Goal: Browse casually: Explore the website without a specific task or goal

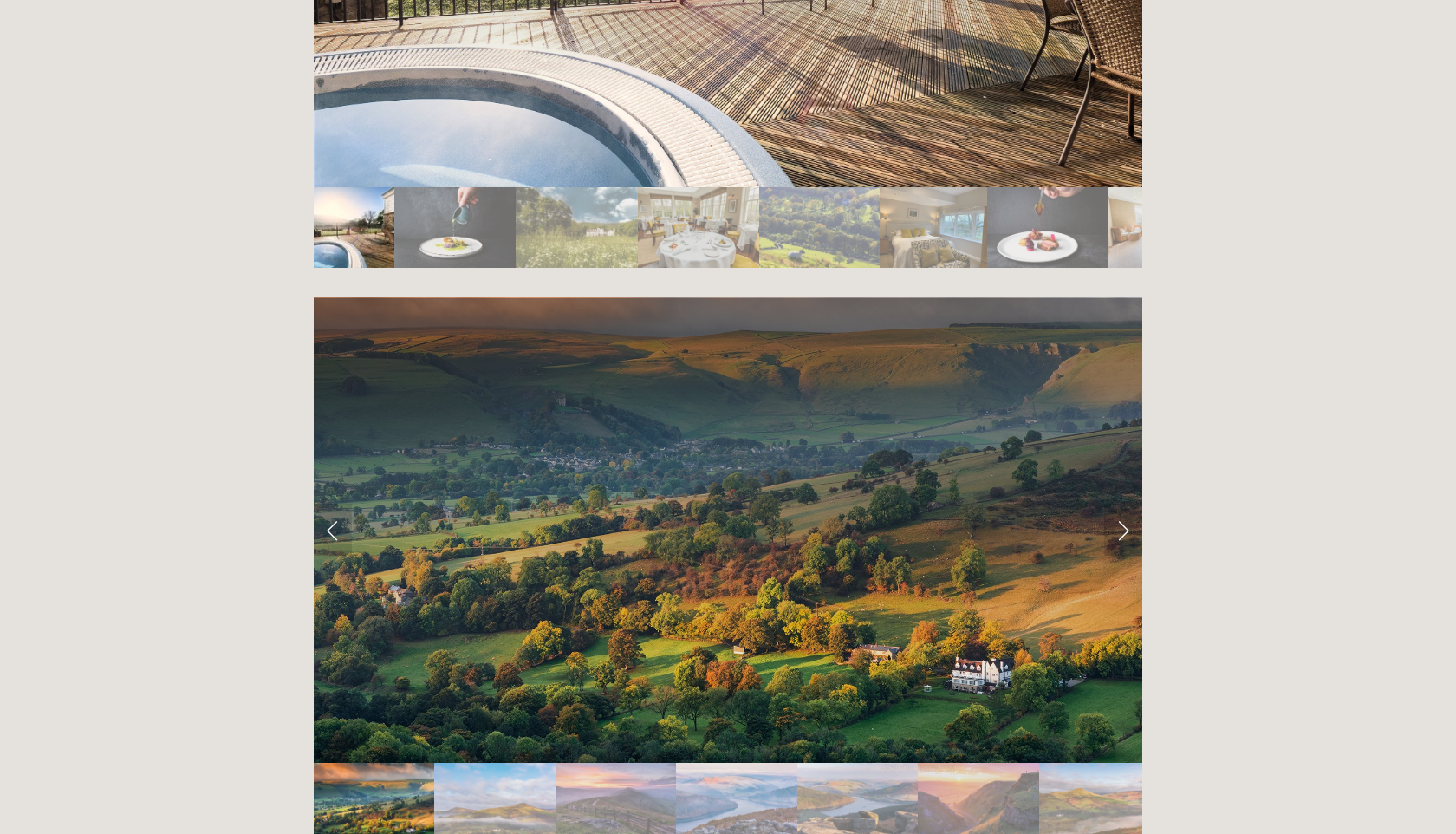
scroll to position [3390, 0]
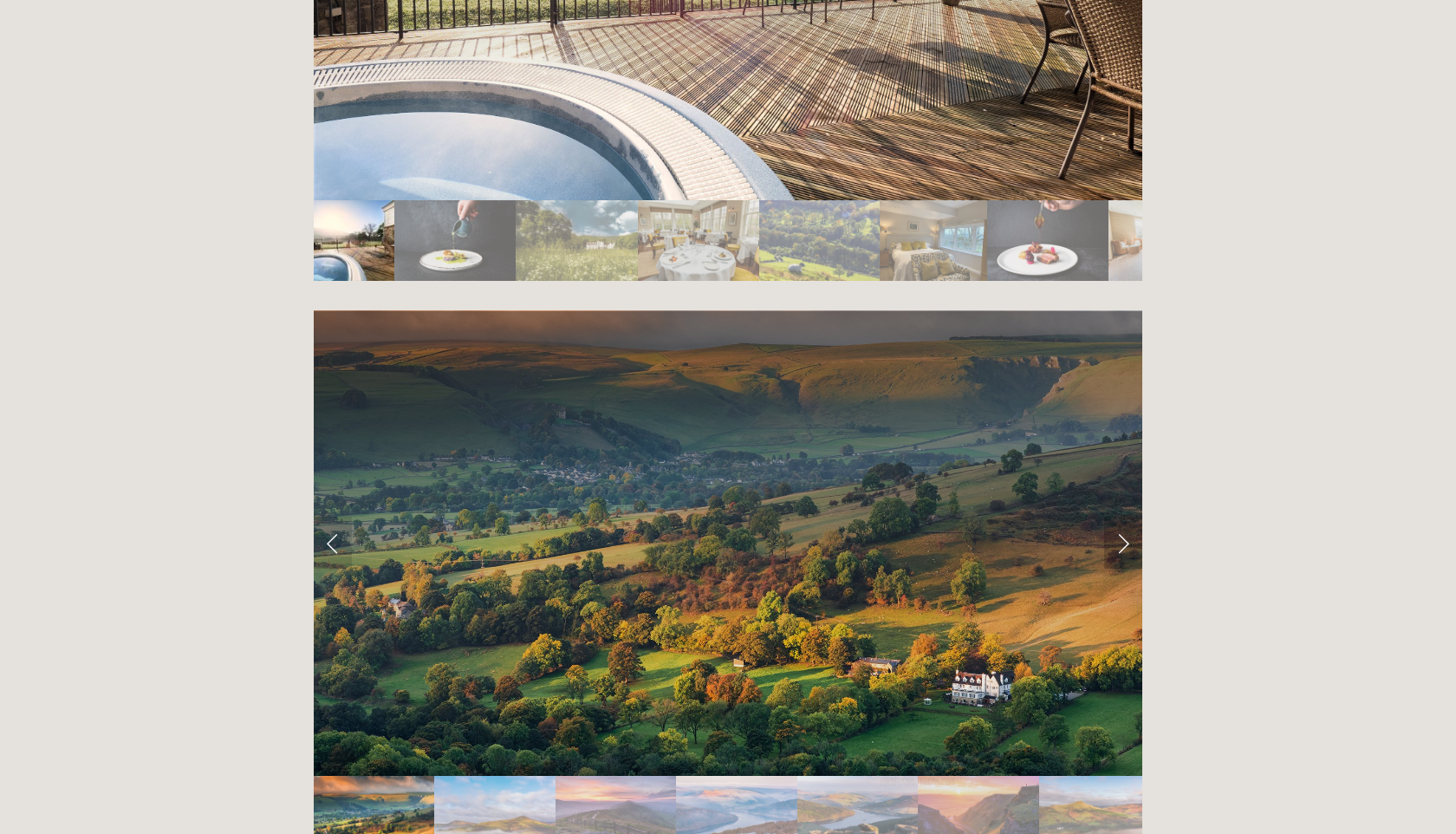
click at [1128, 517] on link "Next Slide" at bounding box center [1123, 543] width 38 height 52
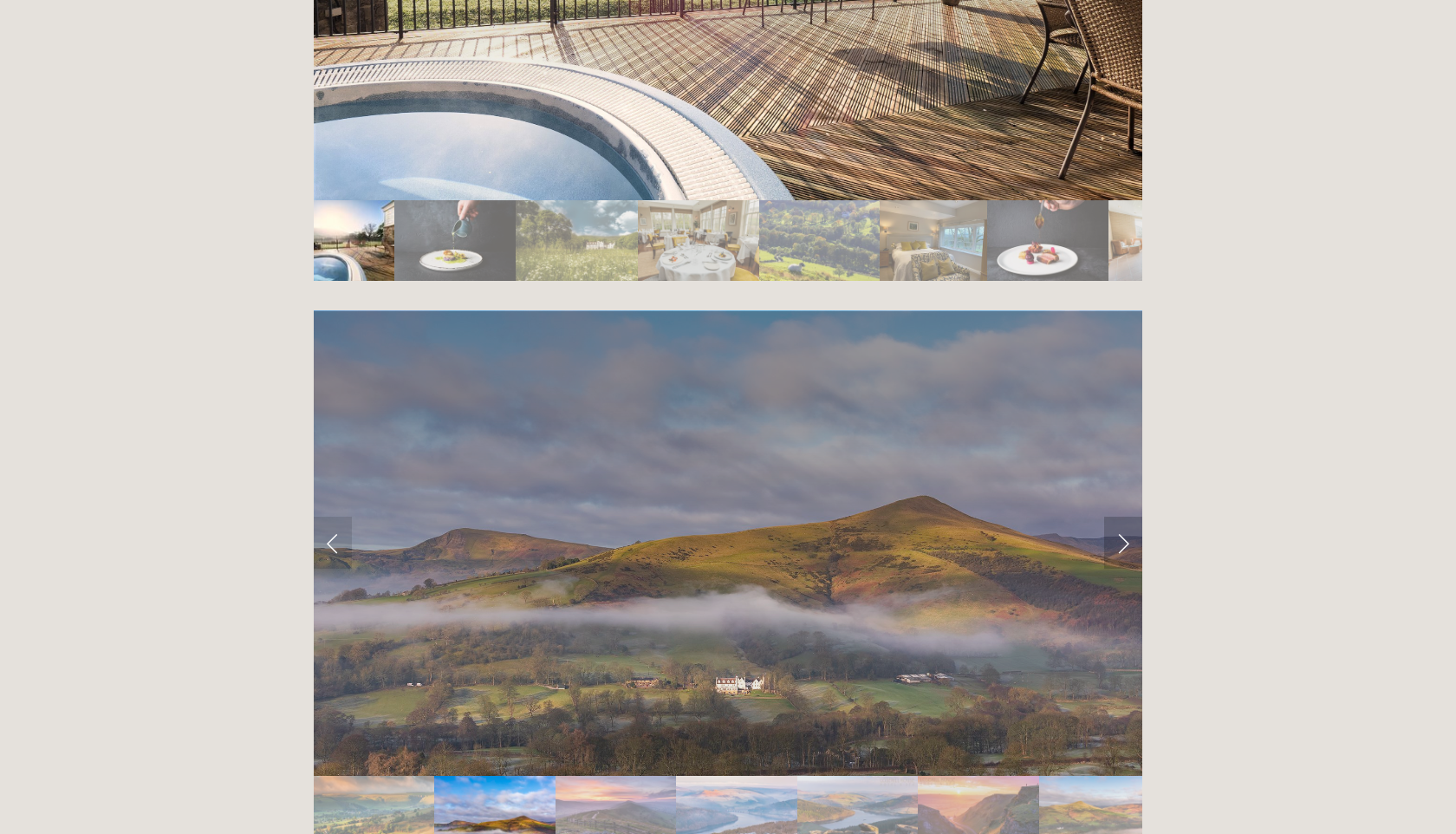
click at [1128, 517] on link "Next Slide" at bounding box center [1123, 543] width 38 height 52
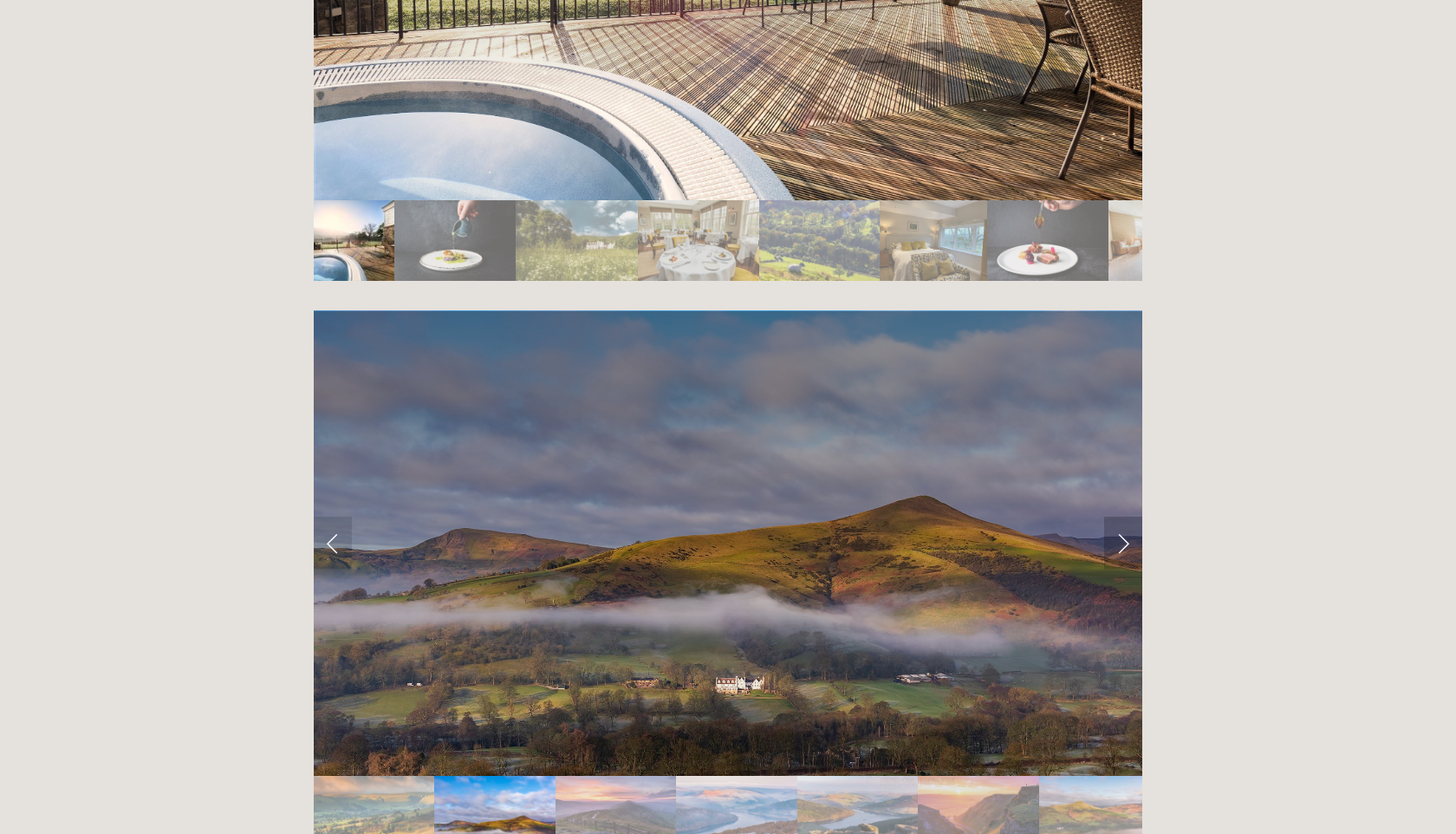
click at [1122, 517] on link "Next Slide" at bounding box center [1123, 543] width 38 height 52
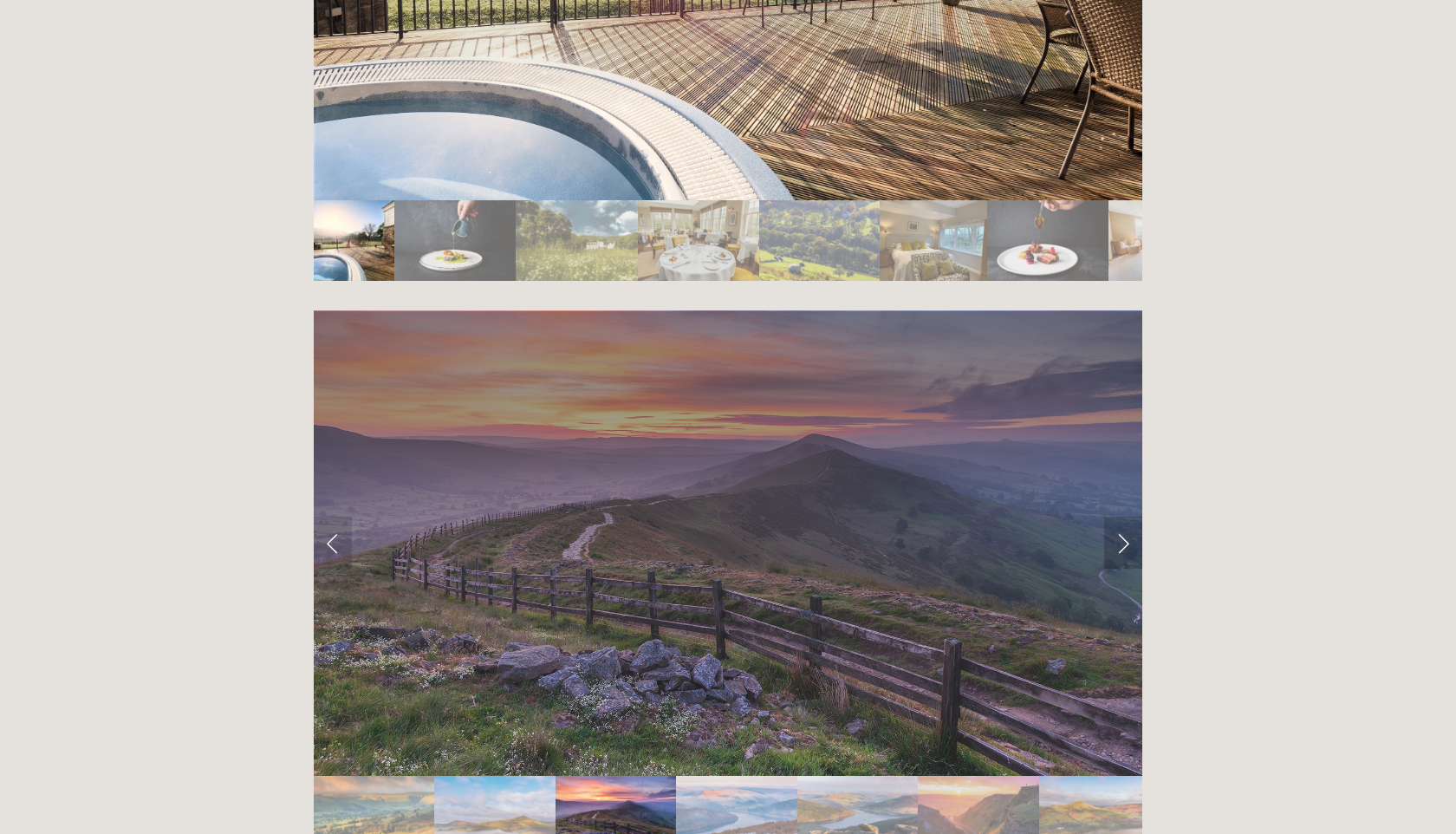
click at [1122, 517] on link "Next Slide" at bounding box center [1123, 543] width 38 height 52
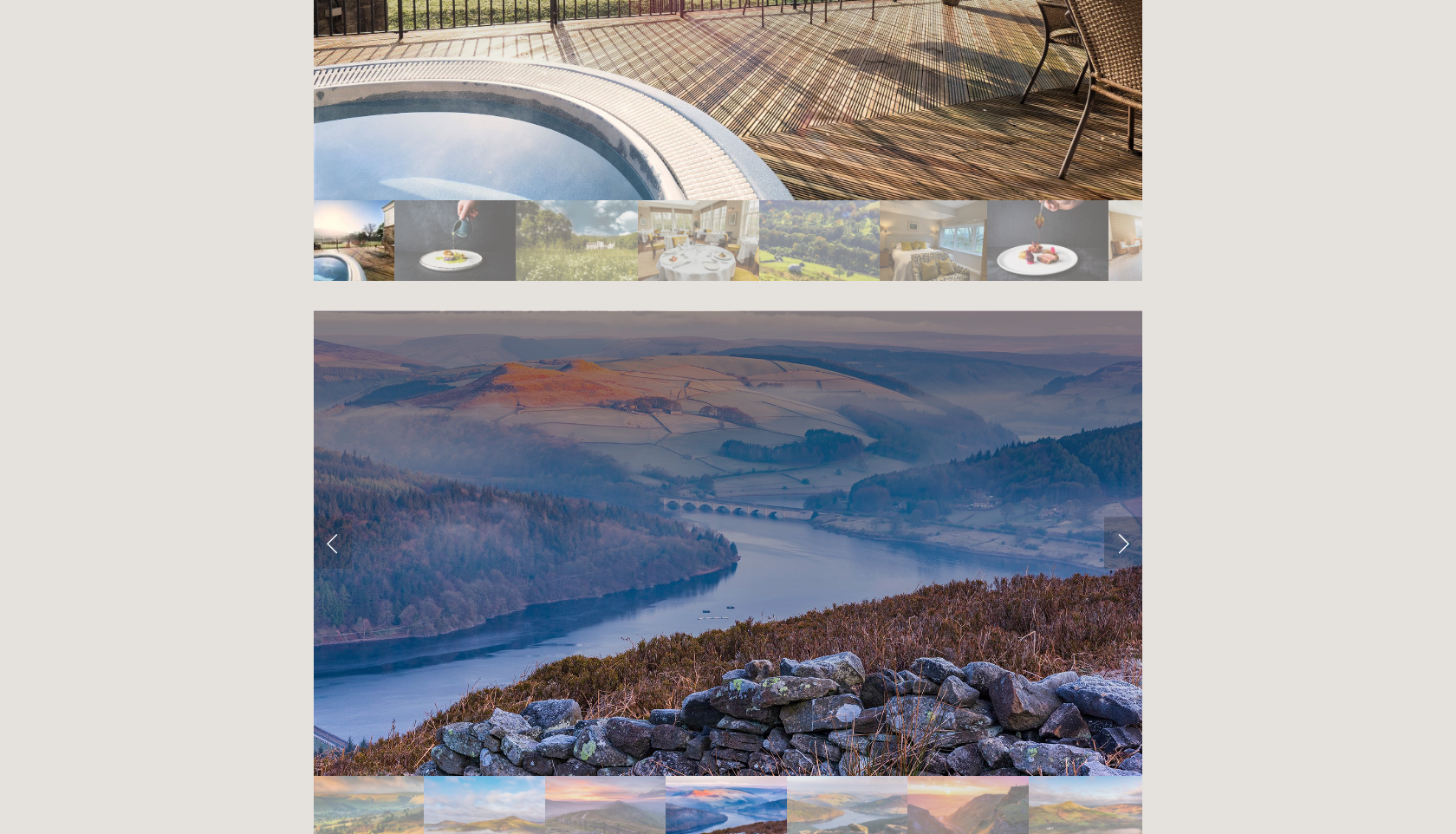
click at [1122, 517] on link "Next Slide" at bounding box center [1123, 543] width 38 height 52
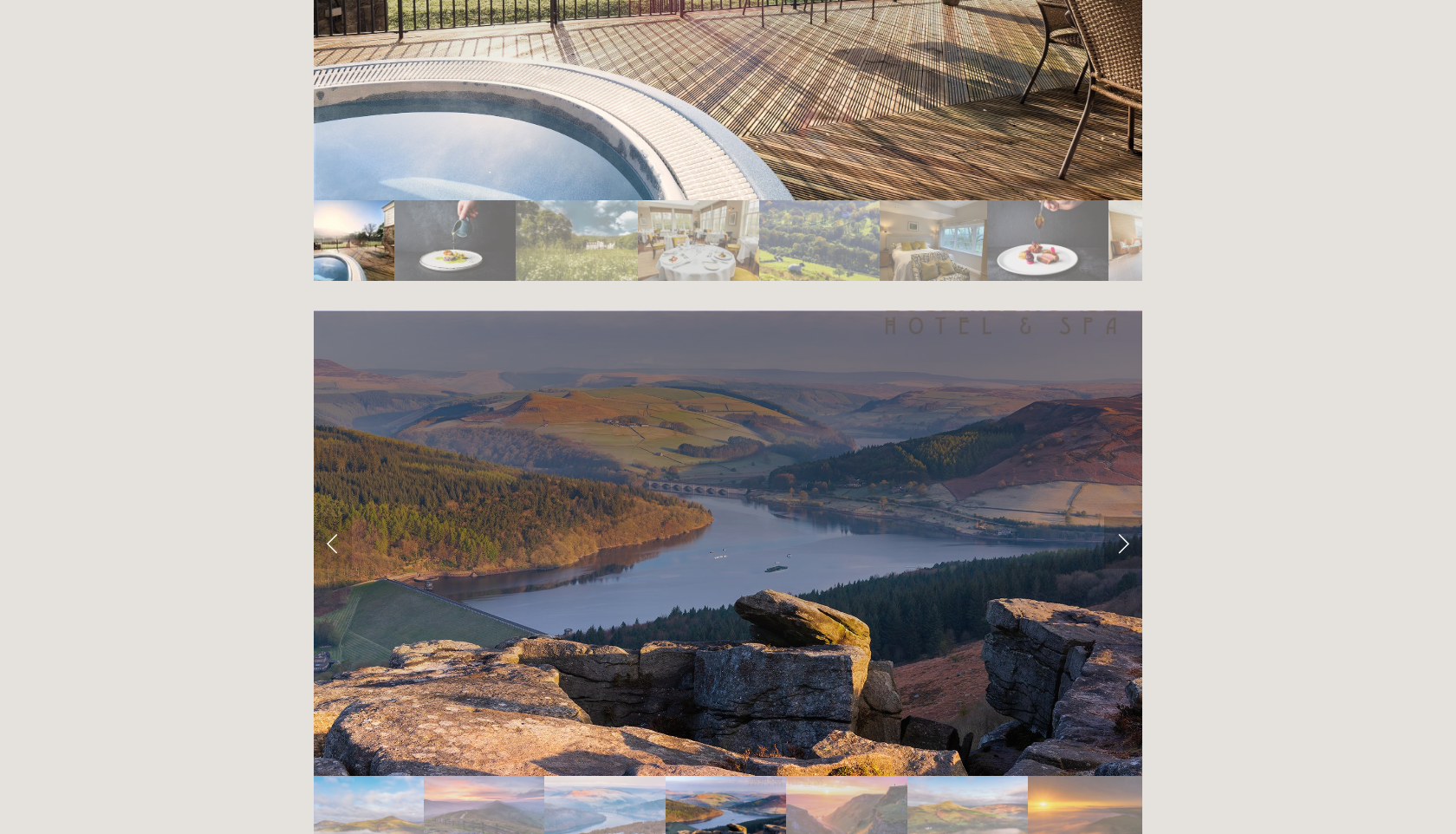
click at [1122, 517] on link "Next Slide" at bounding box center [1123, 543] width 38 height 52
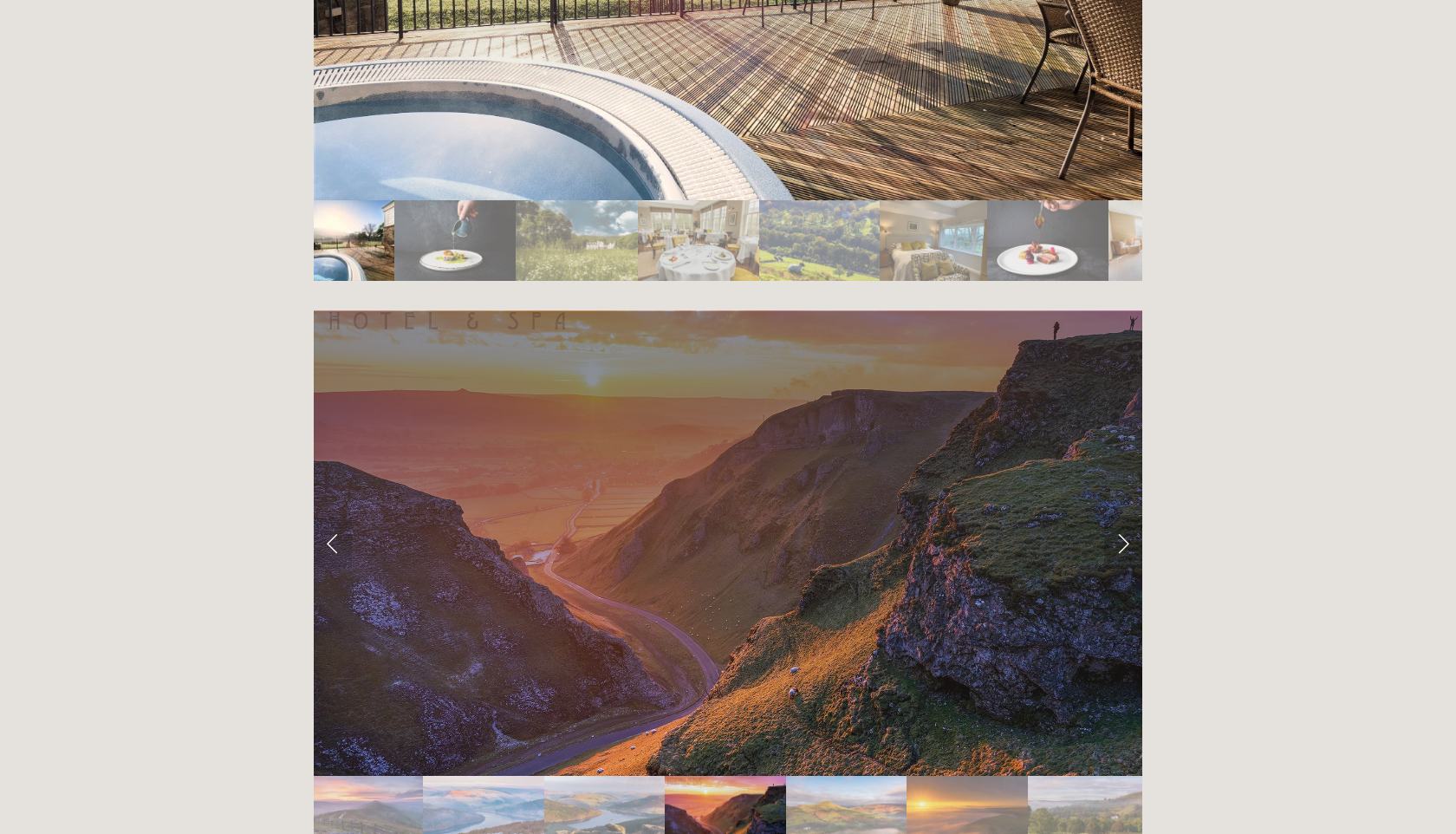
click at [1122, 517] on link "Next Slide" at bounding box center [1123, 543] width 38 height 52
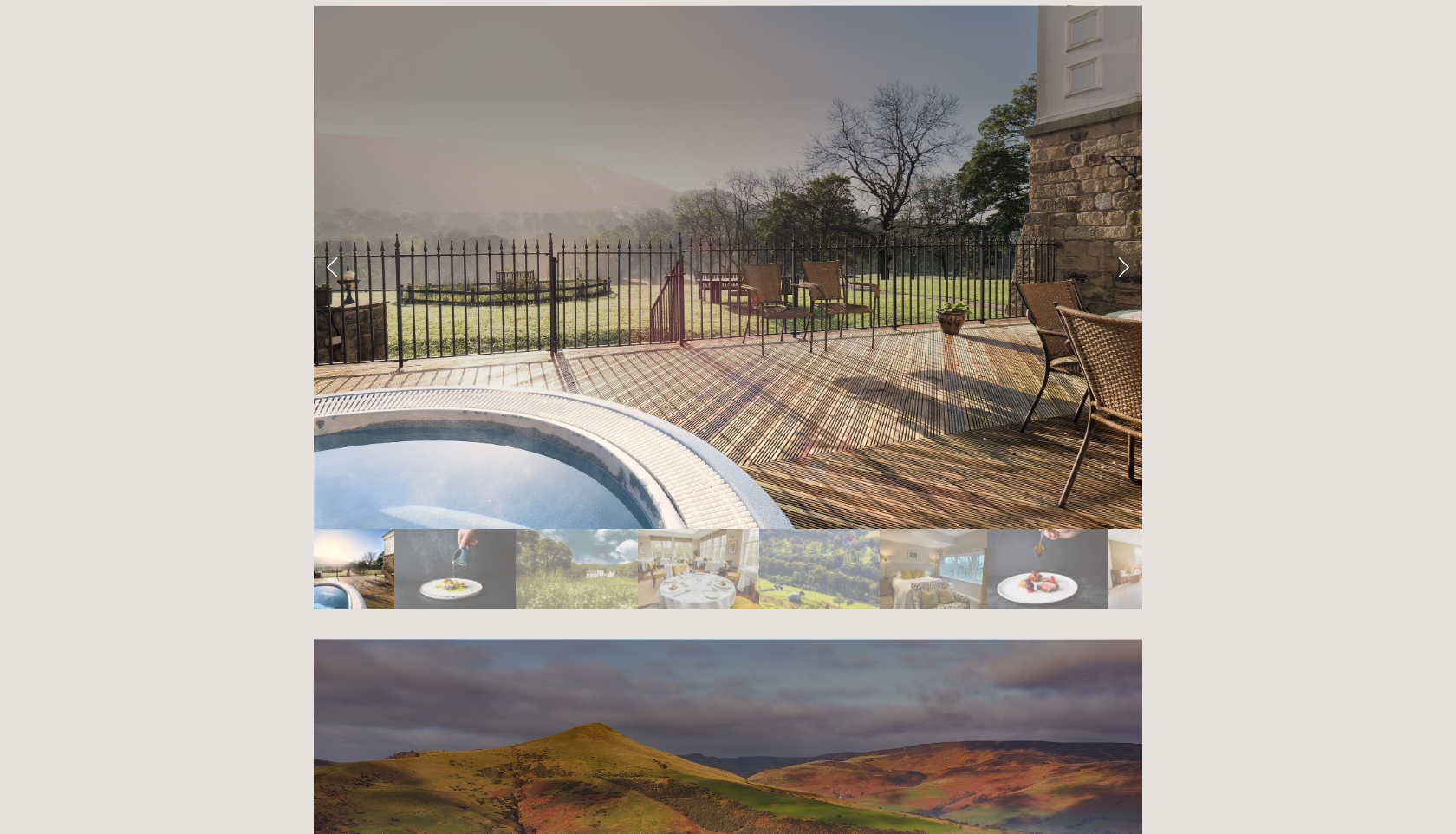
scroll to position [3008, 0]
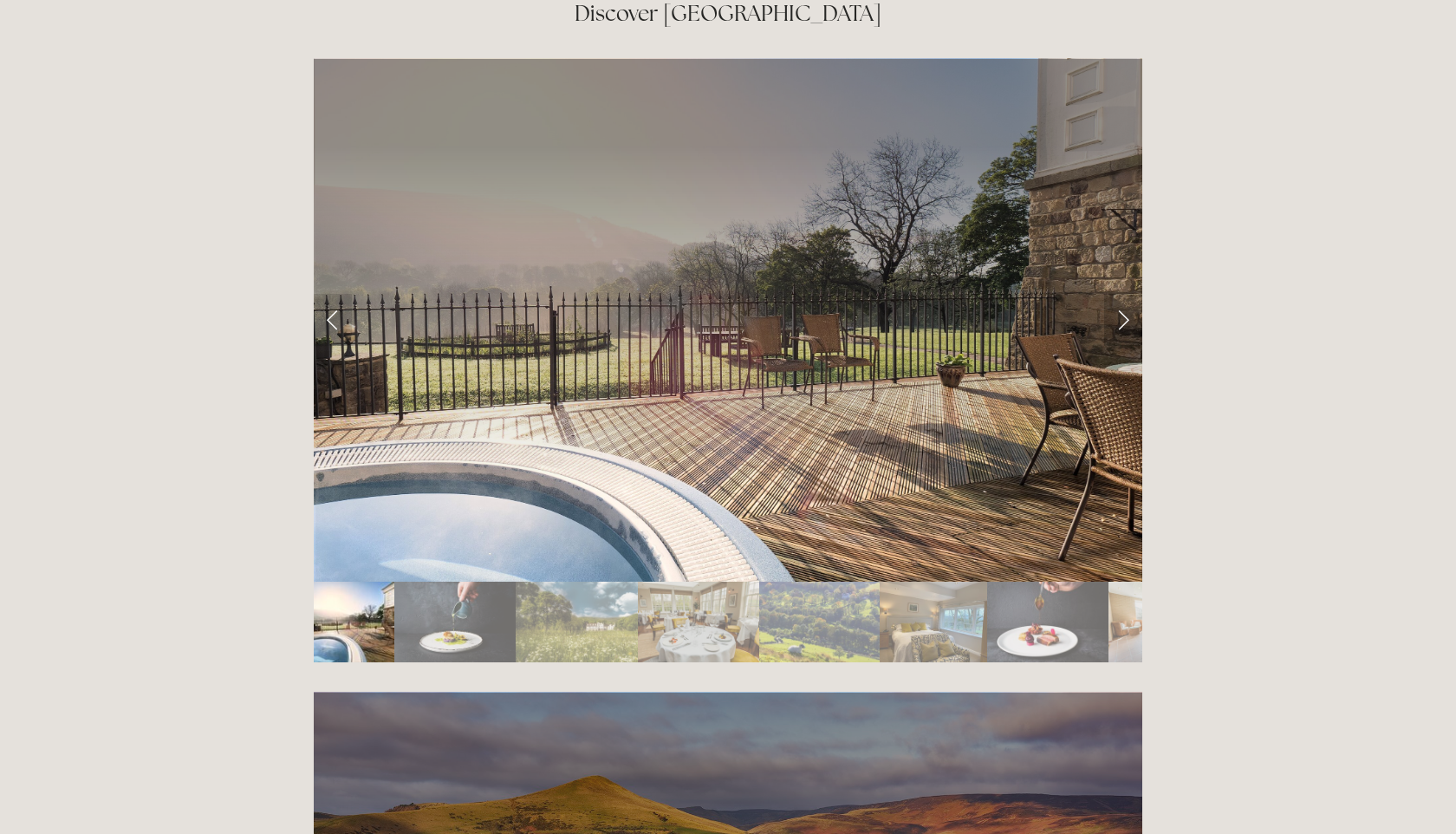
click at [1126, 294] on link "Next Slide" at bounding box center [1123, 320] width 38 height 52
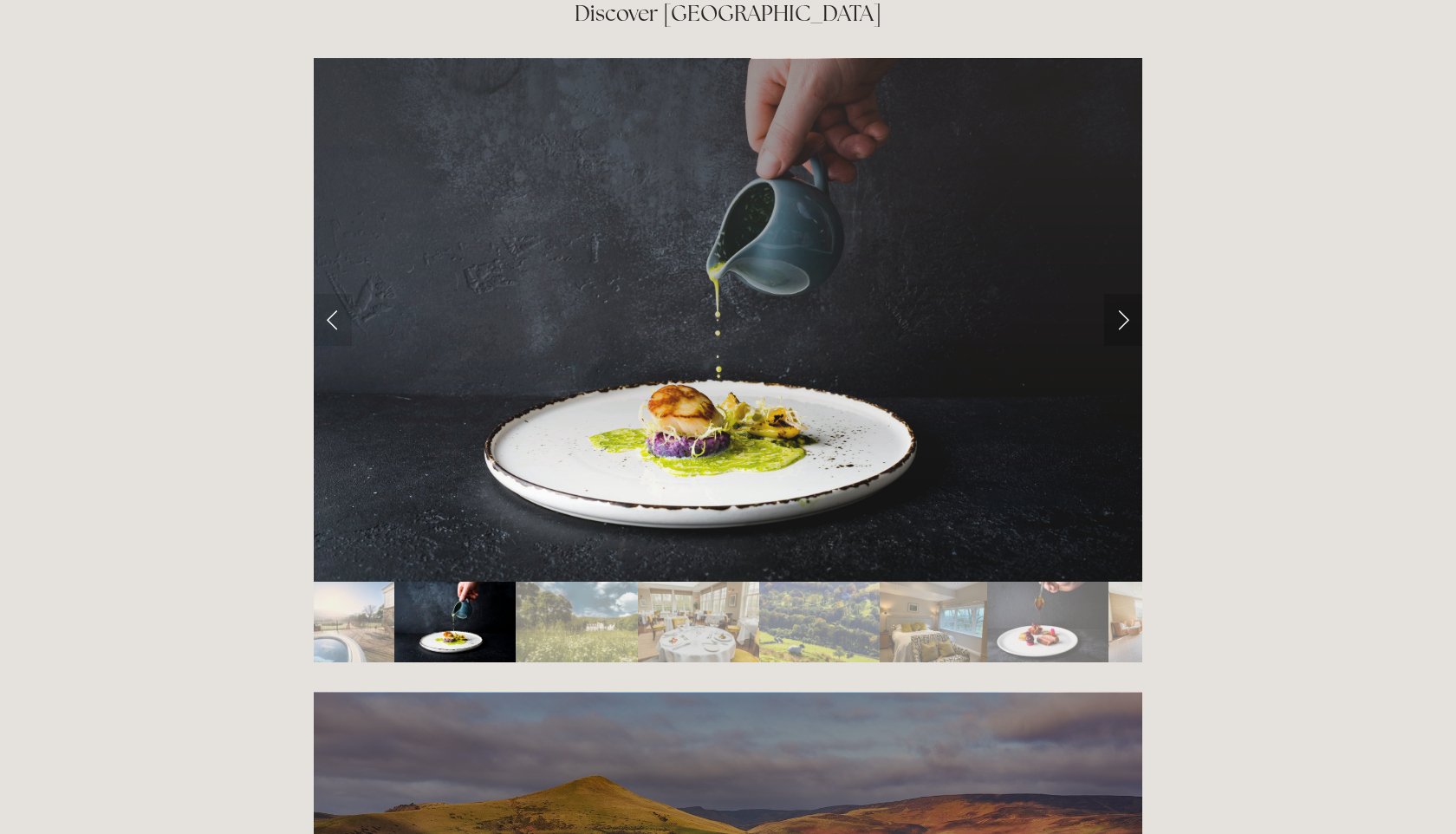
click at [1125, 294] on link "Next Slide" at bounding box center [1123, 320] width 38 height 52
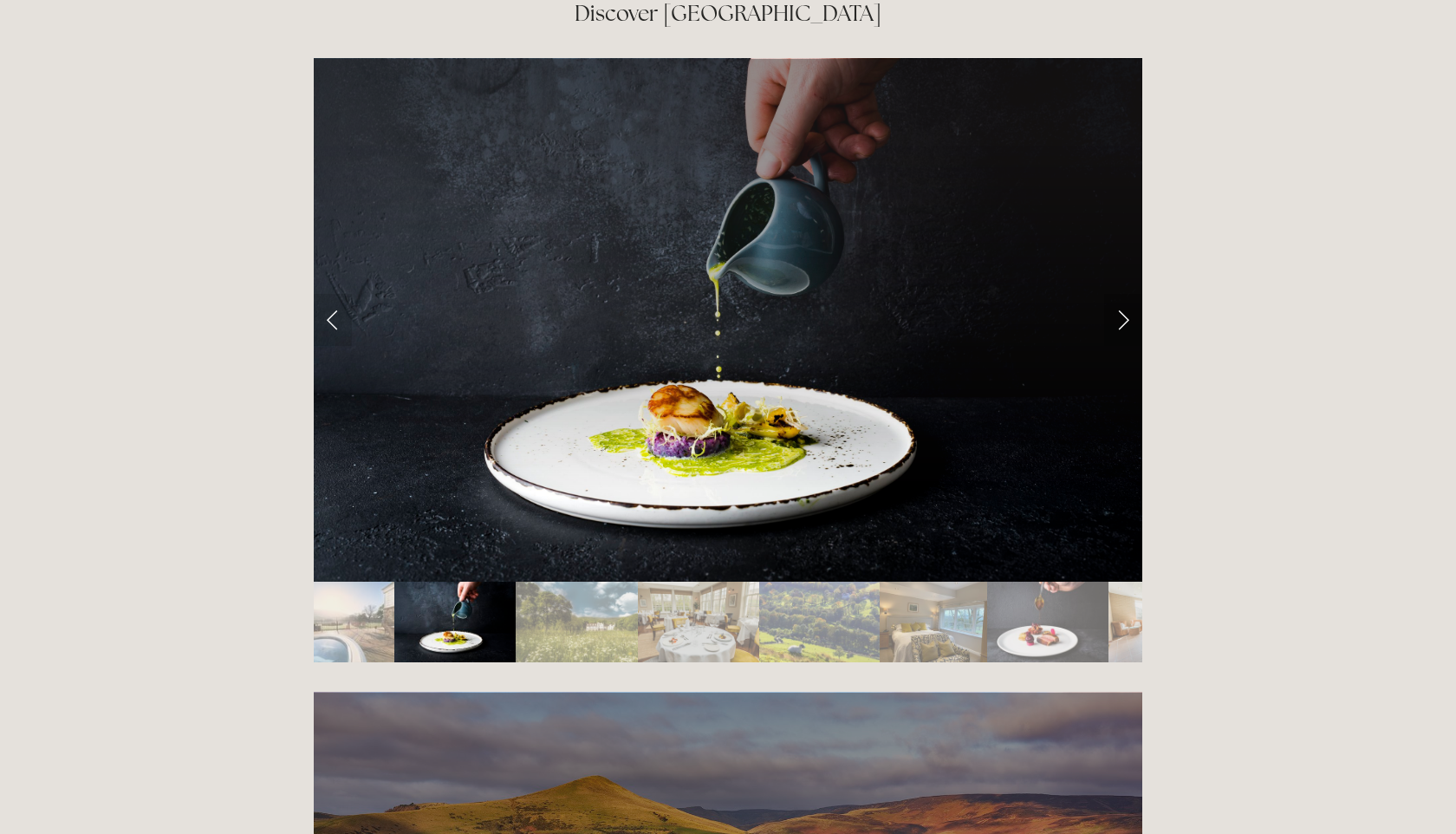
click at [1124, 294] on link "Next Slide" at bounding box center [1123, 320] width 38 height 52
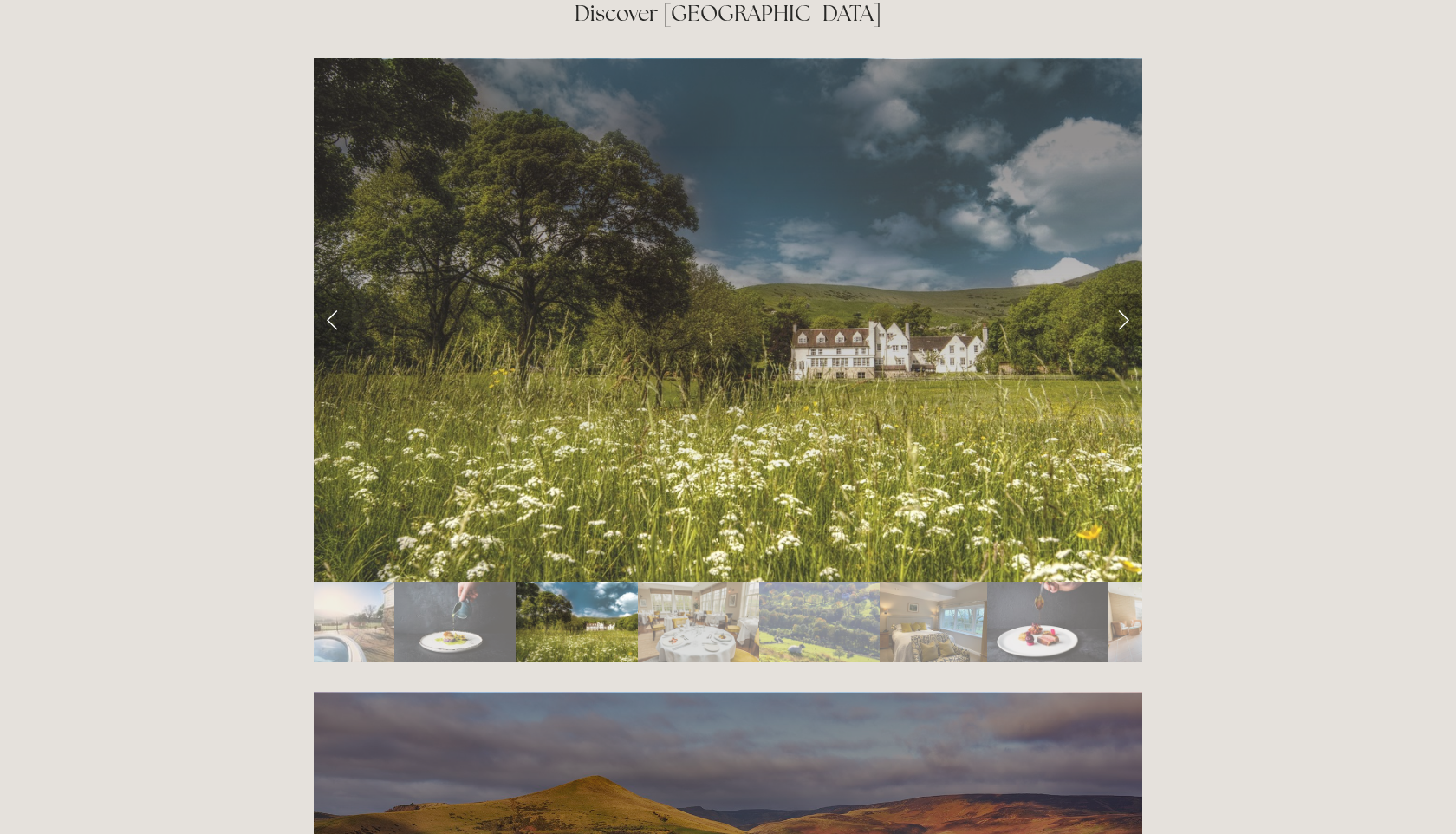
click at [1124, 294] on link "Next Slide" at bounding box center [1123, 320] width 38 height 52
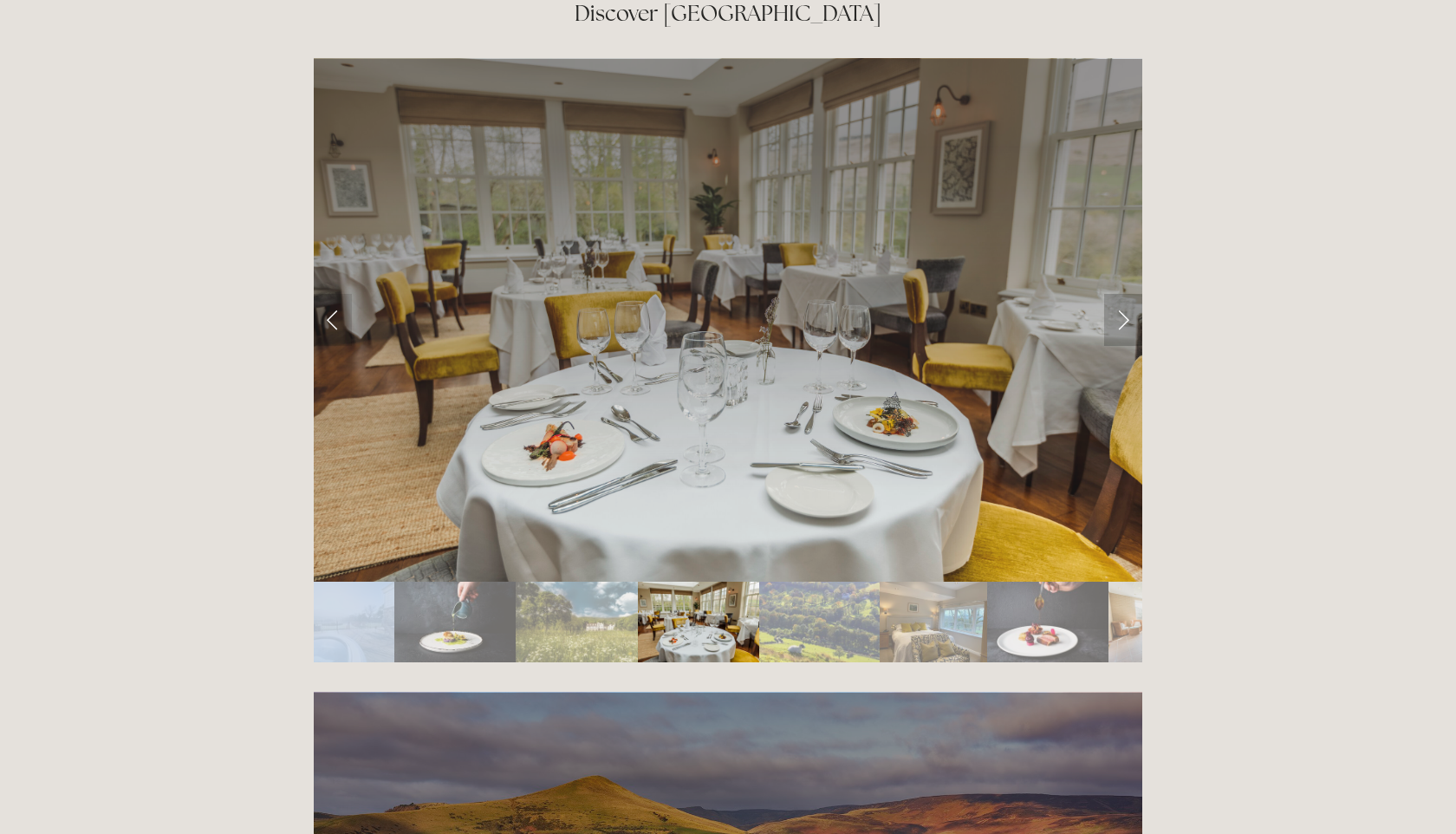
click at [1124, 294] on link "Next Slide" at bounding box center [1123, 320] width 38 height 52
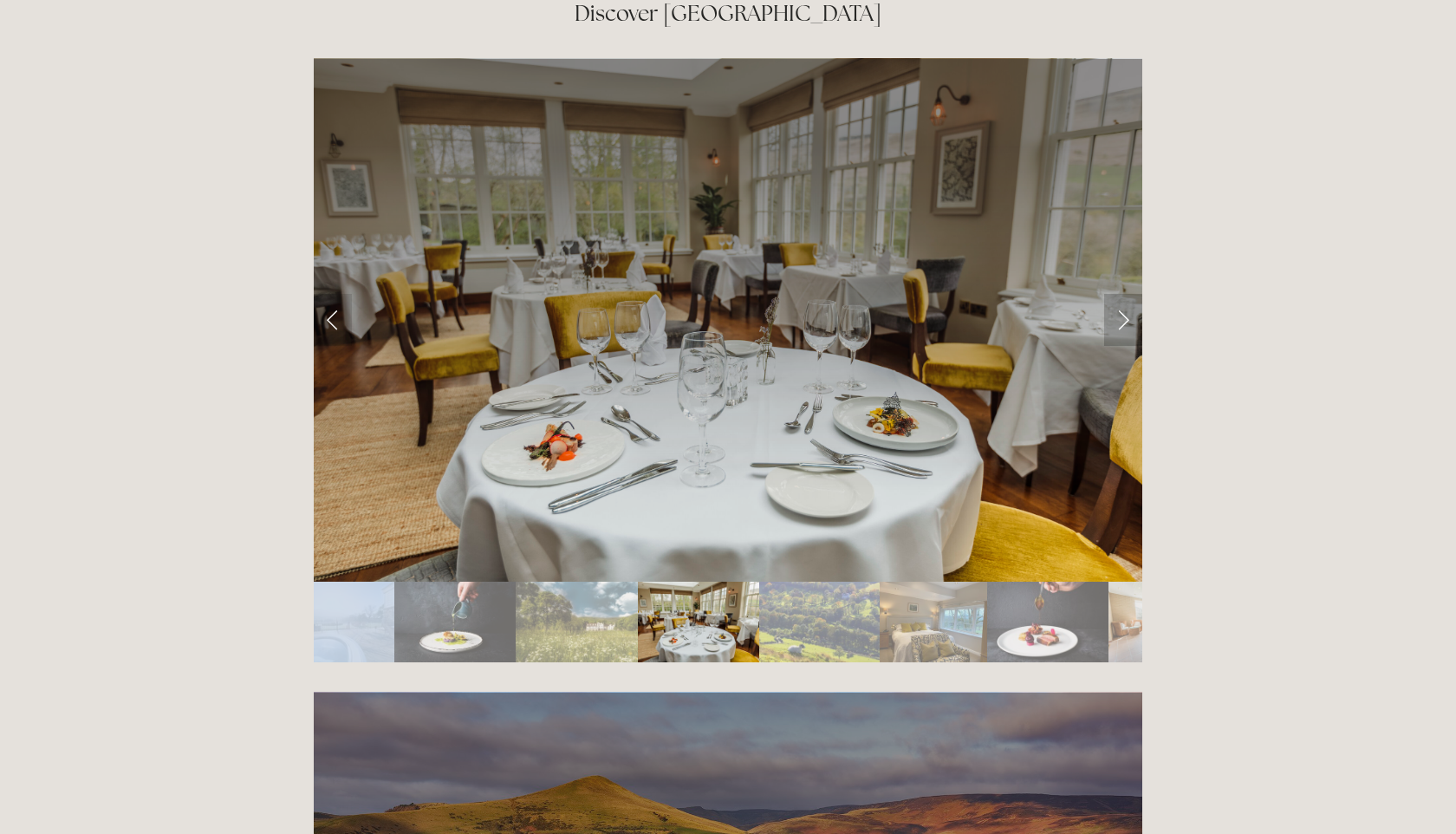
click at [1124, 294] on link "Next Slide" at bounding box center [1123, 320] width 38 height 52
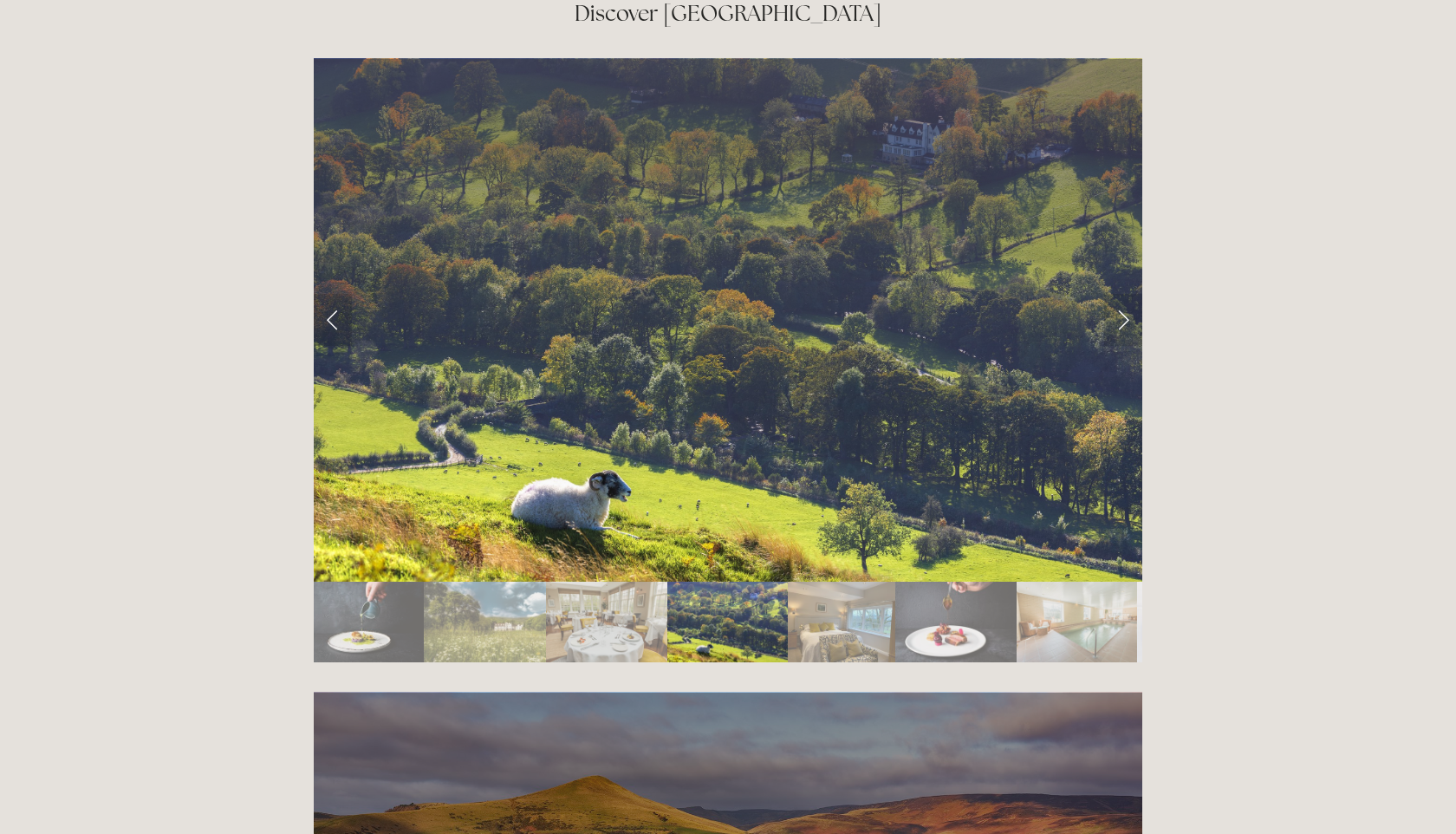
click at [1093, 581] on img "Slide 8" at bounding box center [1076, 622] width 121 height 80
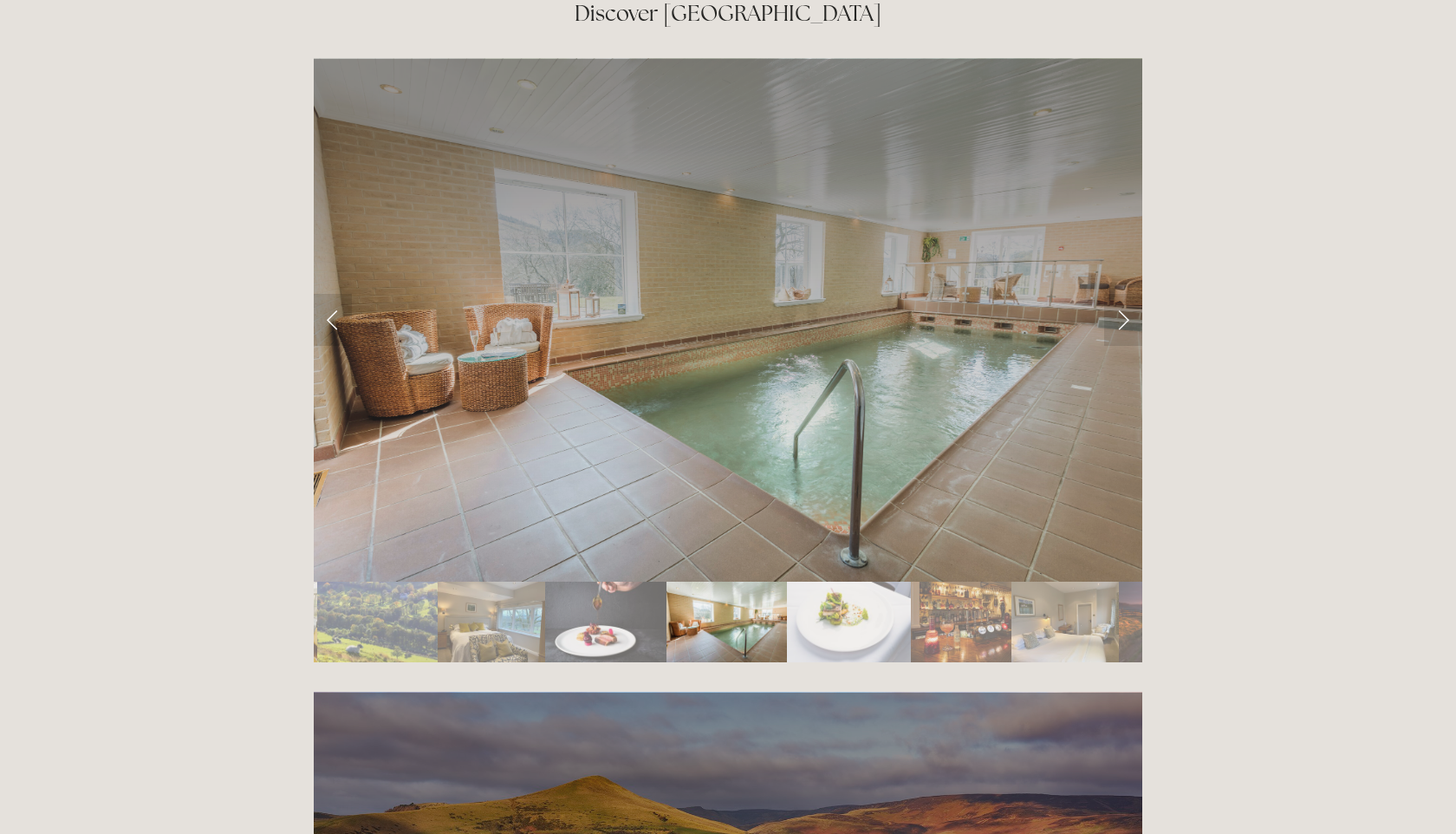
click at [1091, 581] on img "Slide 11" at bounding box center [1065, 622] width 108 height 80
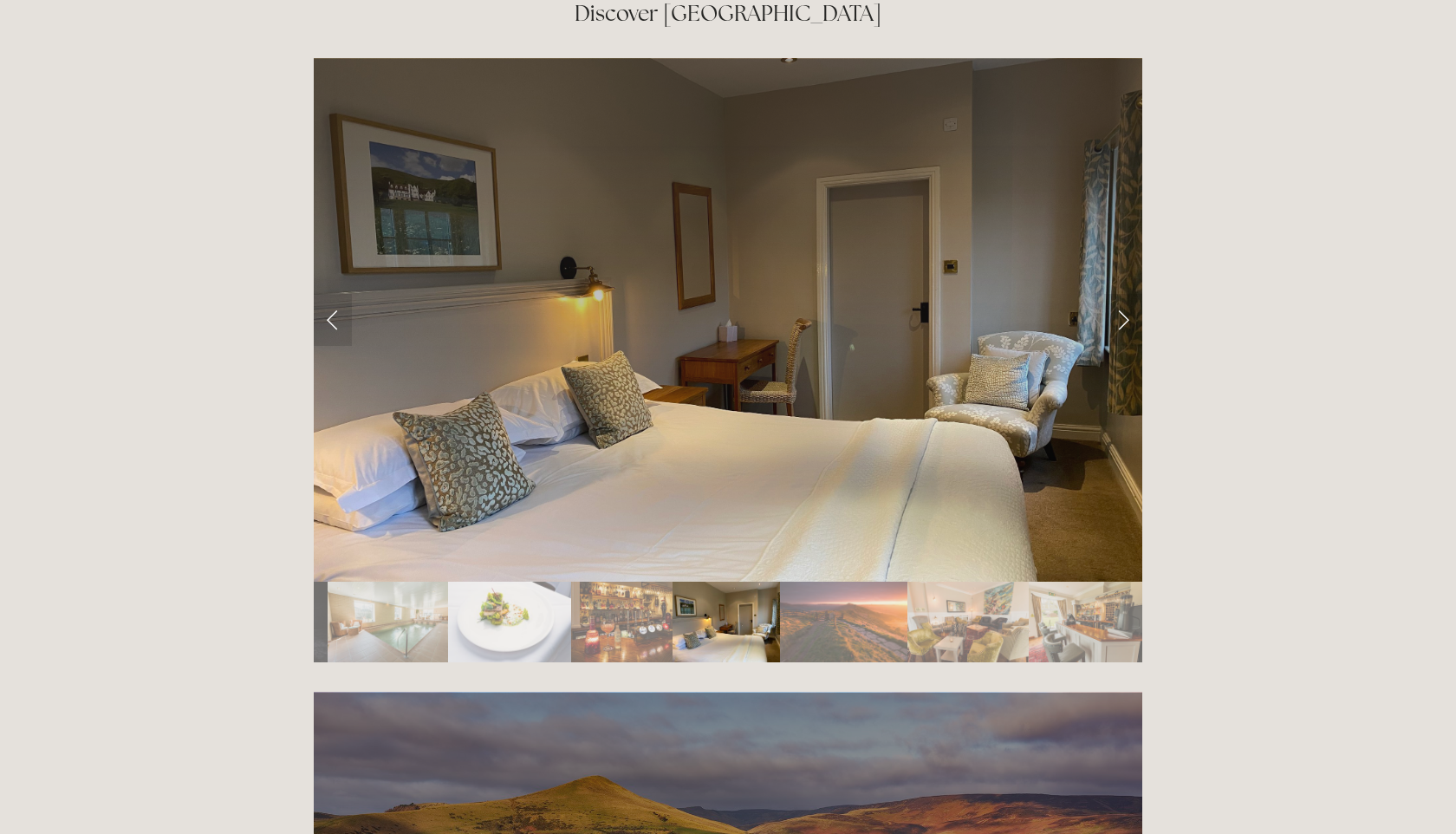
click at [1068, 581] on img "Slide 14" at bounding box center [1089, 622] width 122 height 80
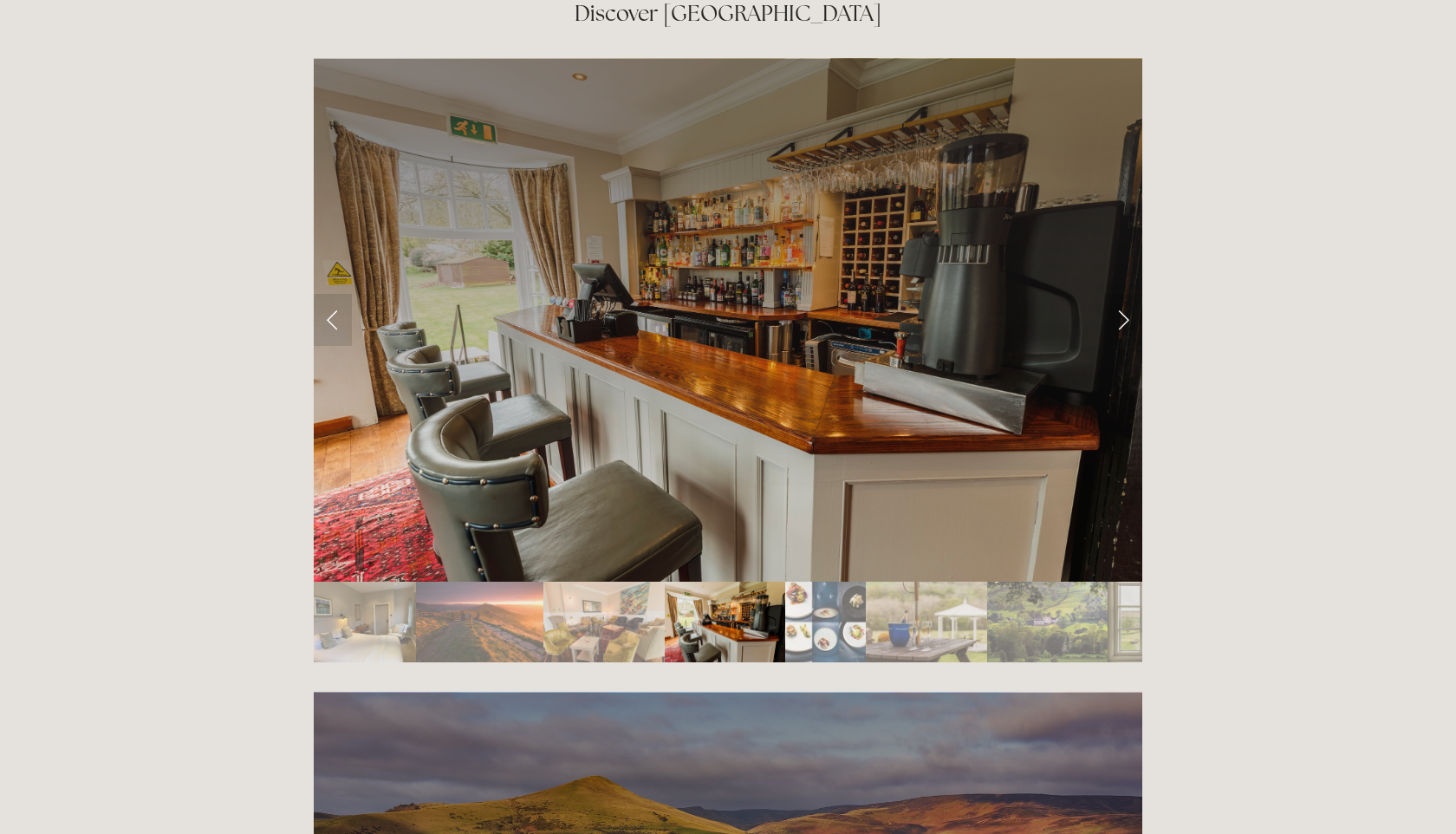
click at [1060, 581] on img "Slide 17" at bounding box center [1047, 622] width 121 height 80
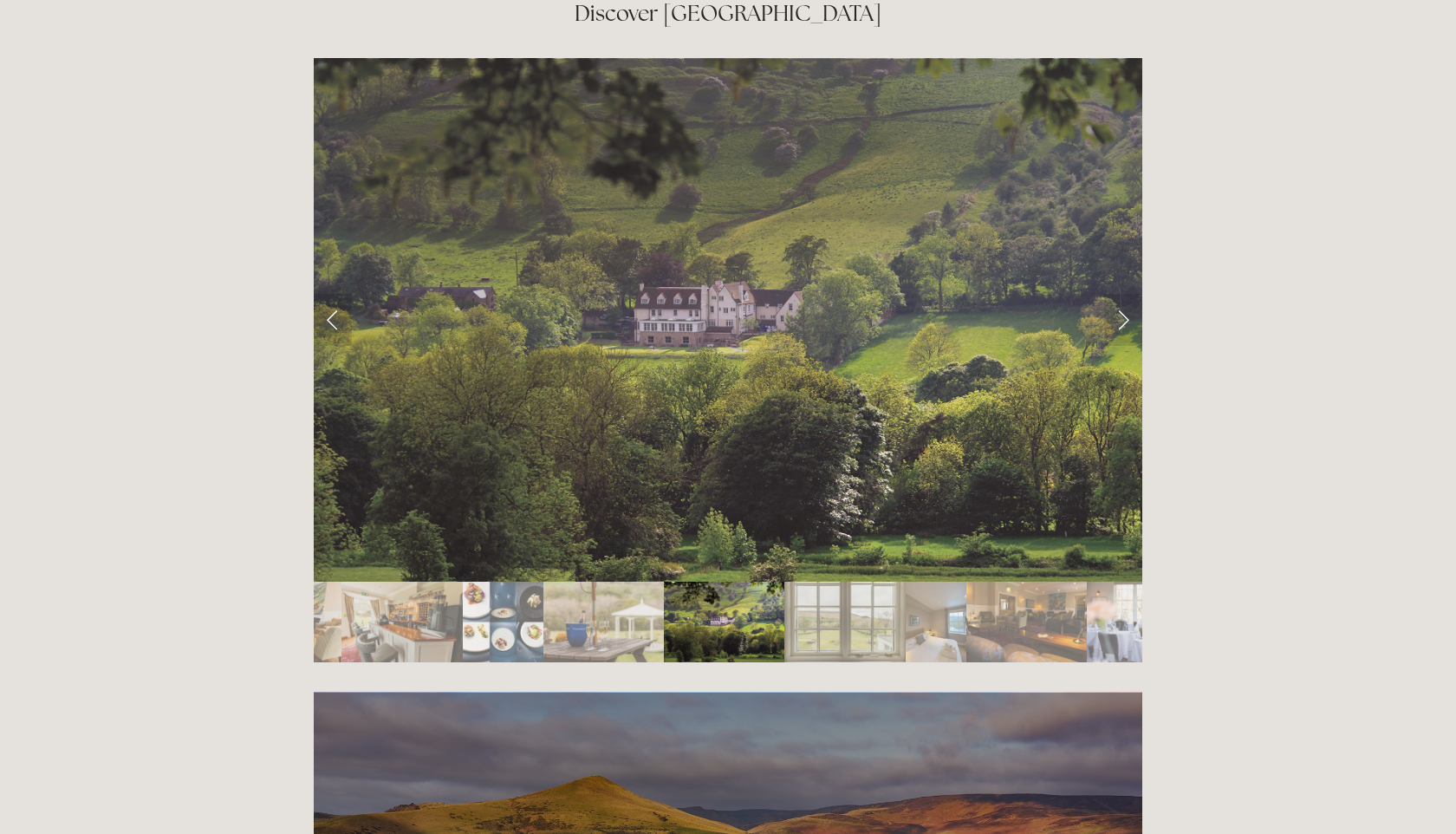
click at [1060, 581] on img "Slide 20" at bounding box center [1027, 622] width 122 height 80
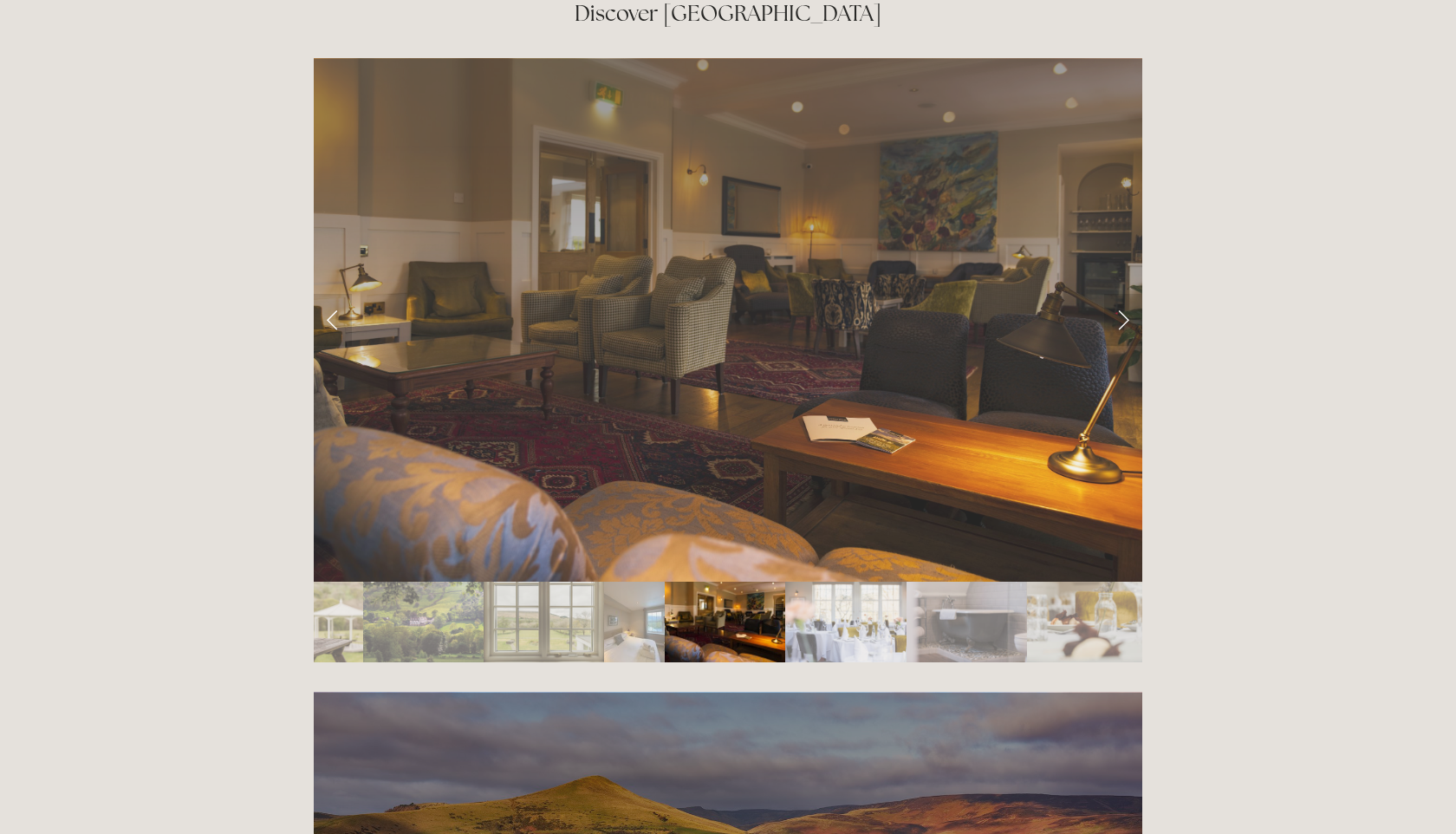
click at [1060, 581] on img "Slide 23" at bounding box center [1086, 622] width 121 height 80
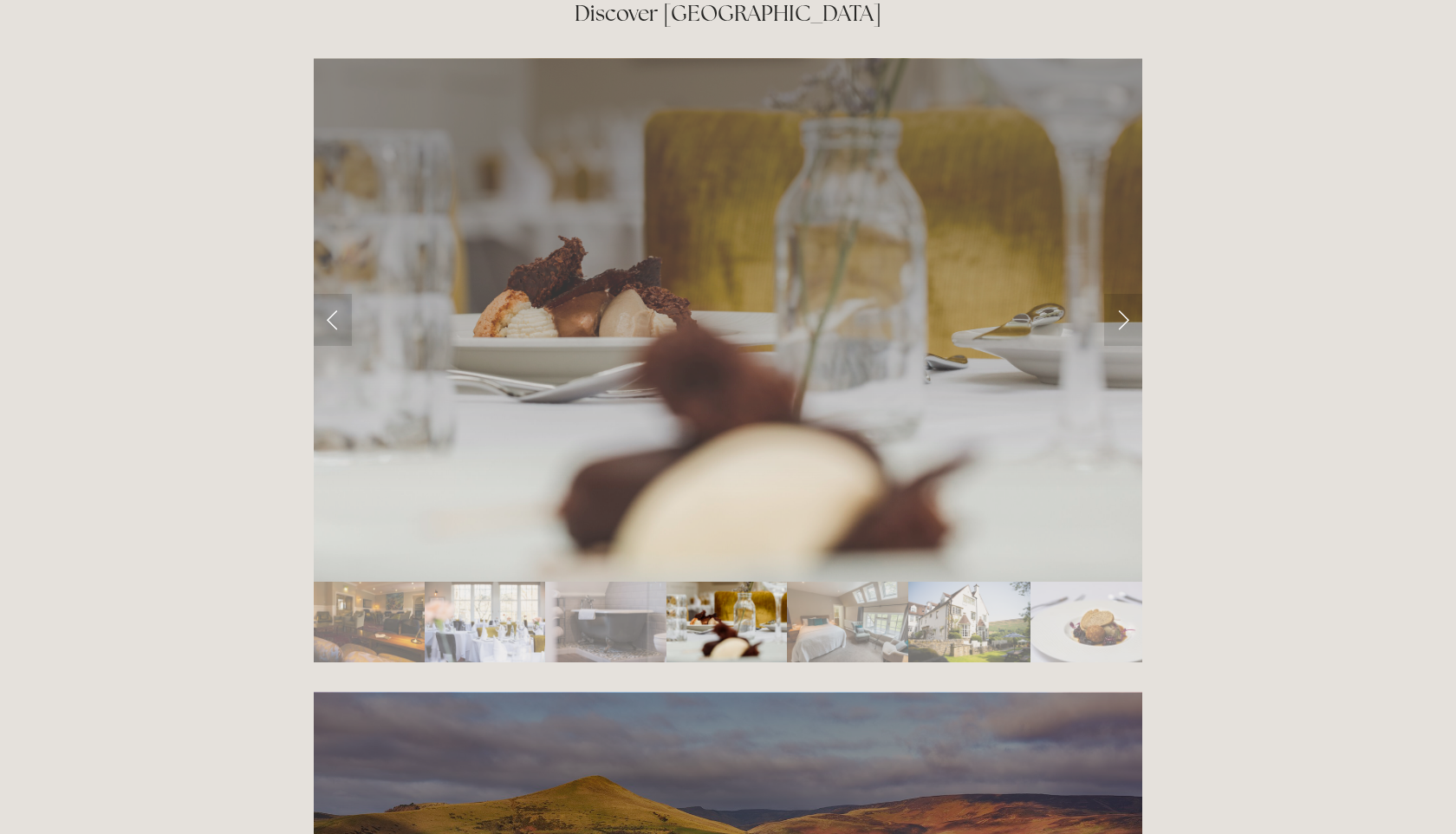
click at [1060, 581] on img "Slide 26" at bounding box center [1091, 622] width 122 height 80
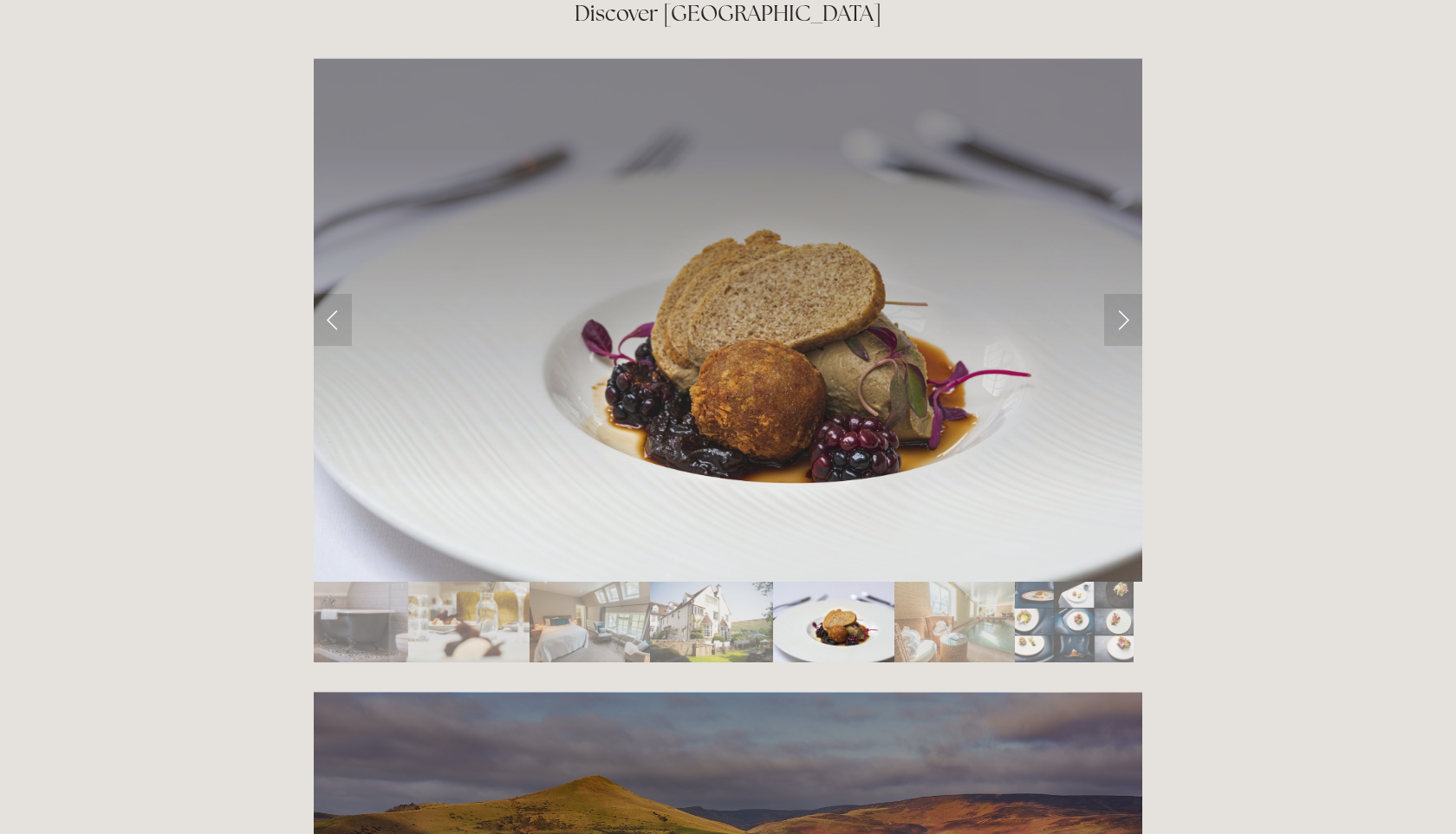
click at [1060, 581] on img "Slide 28" at bounding box center [1073, 622] width 119 height 80
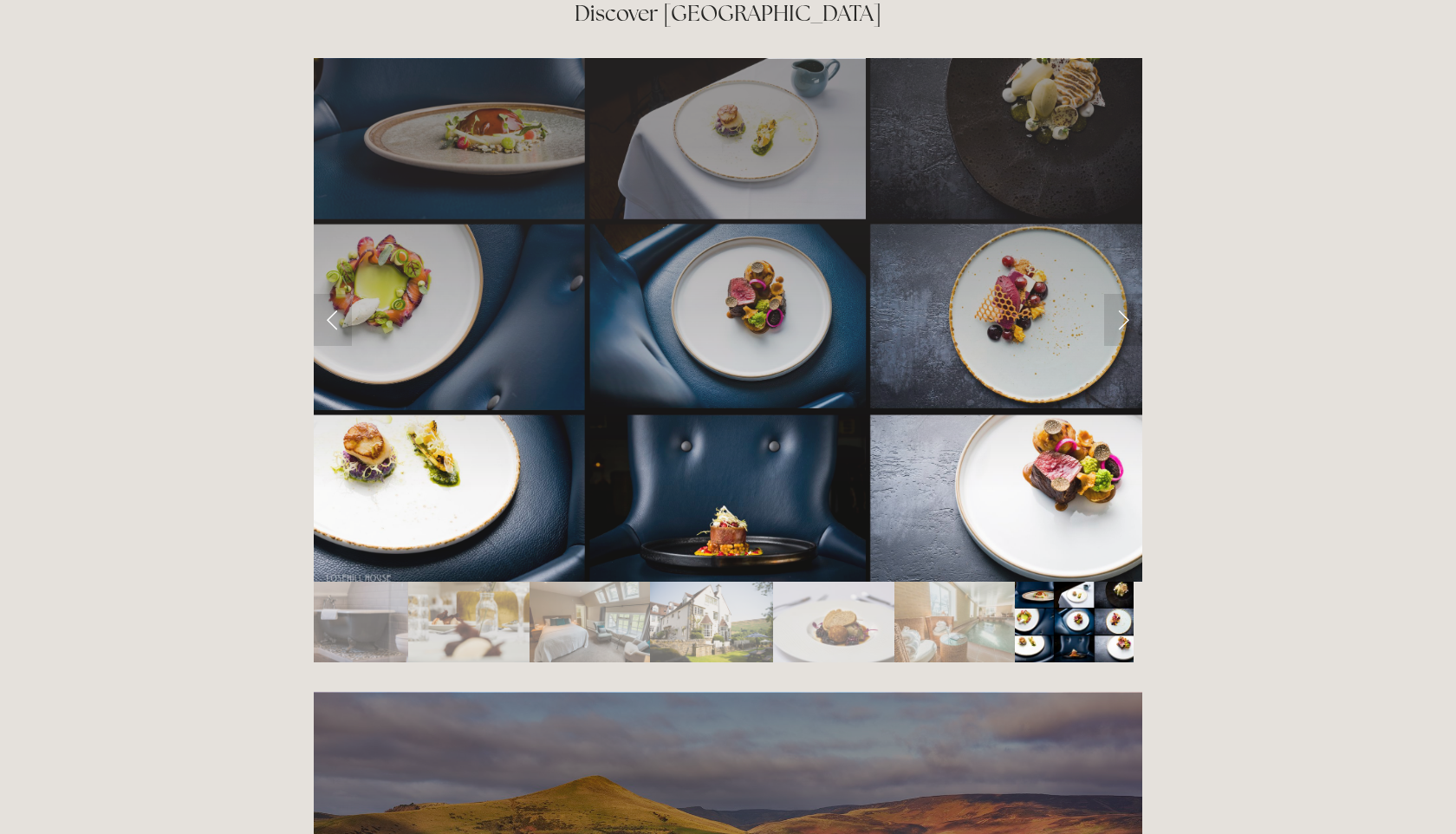
click at [1060, 581] on img "Slide 28" at bounding box center [1073, 622] width 119 height 80
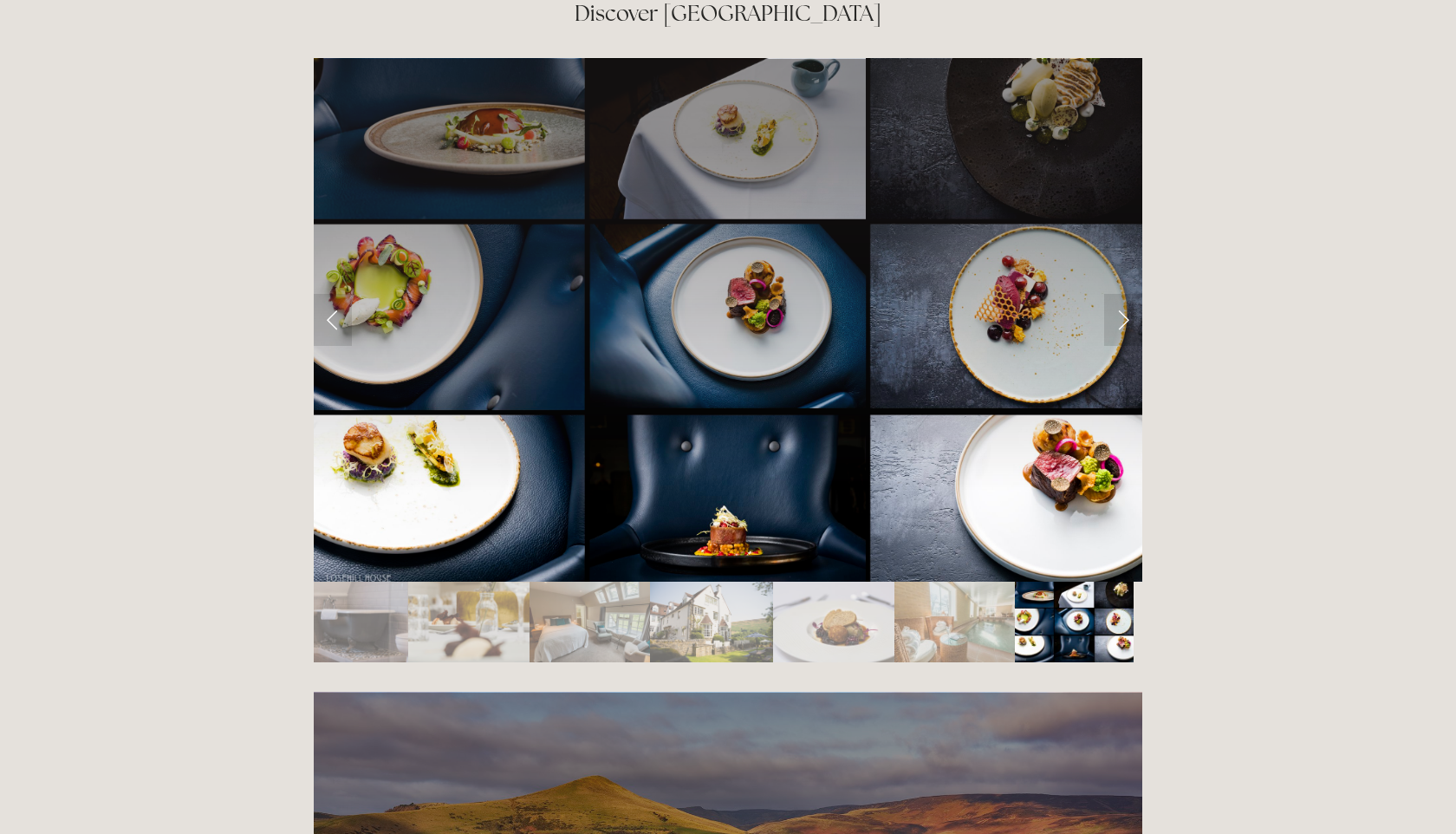
scroll to position [2579, 0]
